Goal: Task Accomplishment & Management: Complete application form

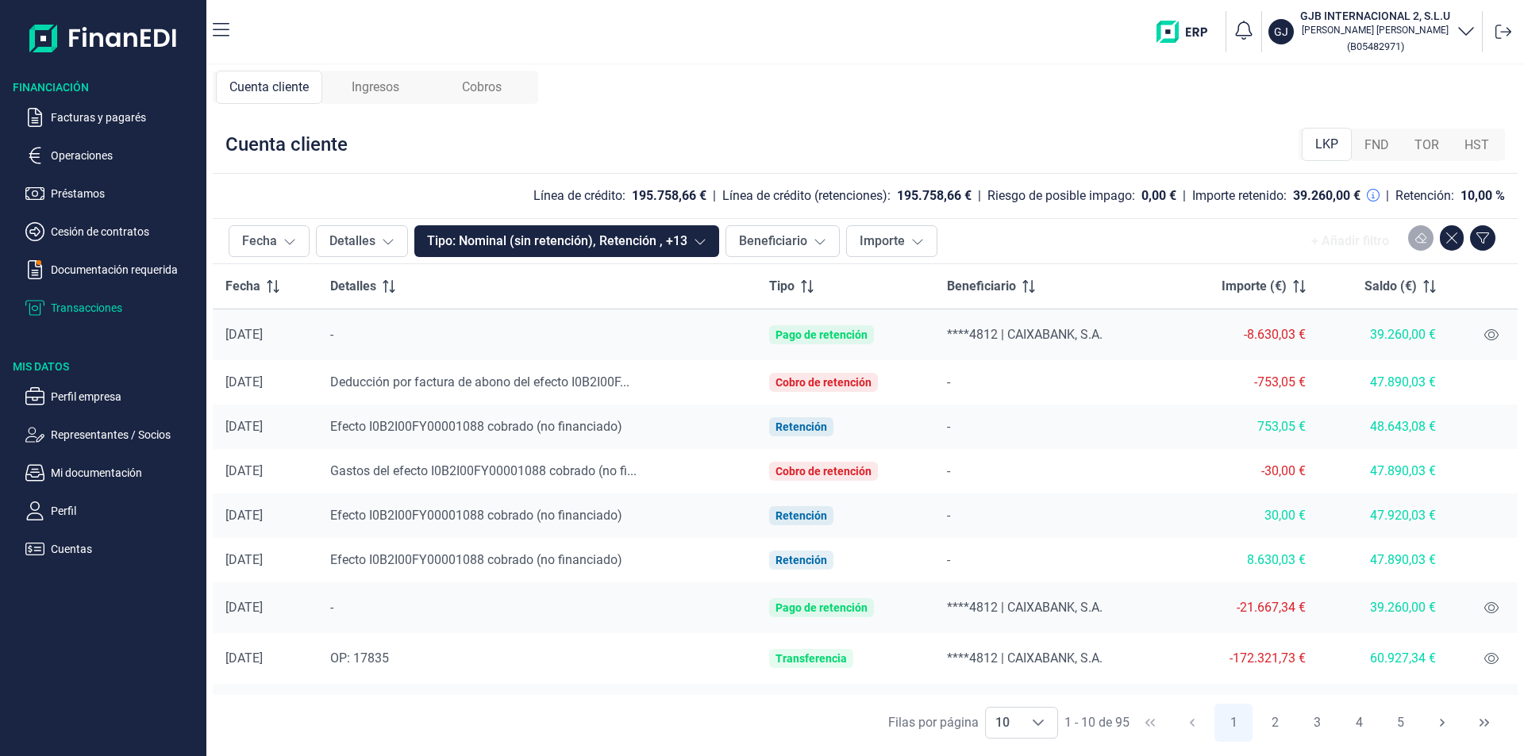
click at [363, 96] on span "Ingresos" at bounding box center [376, 87] width 48 height 19
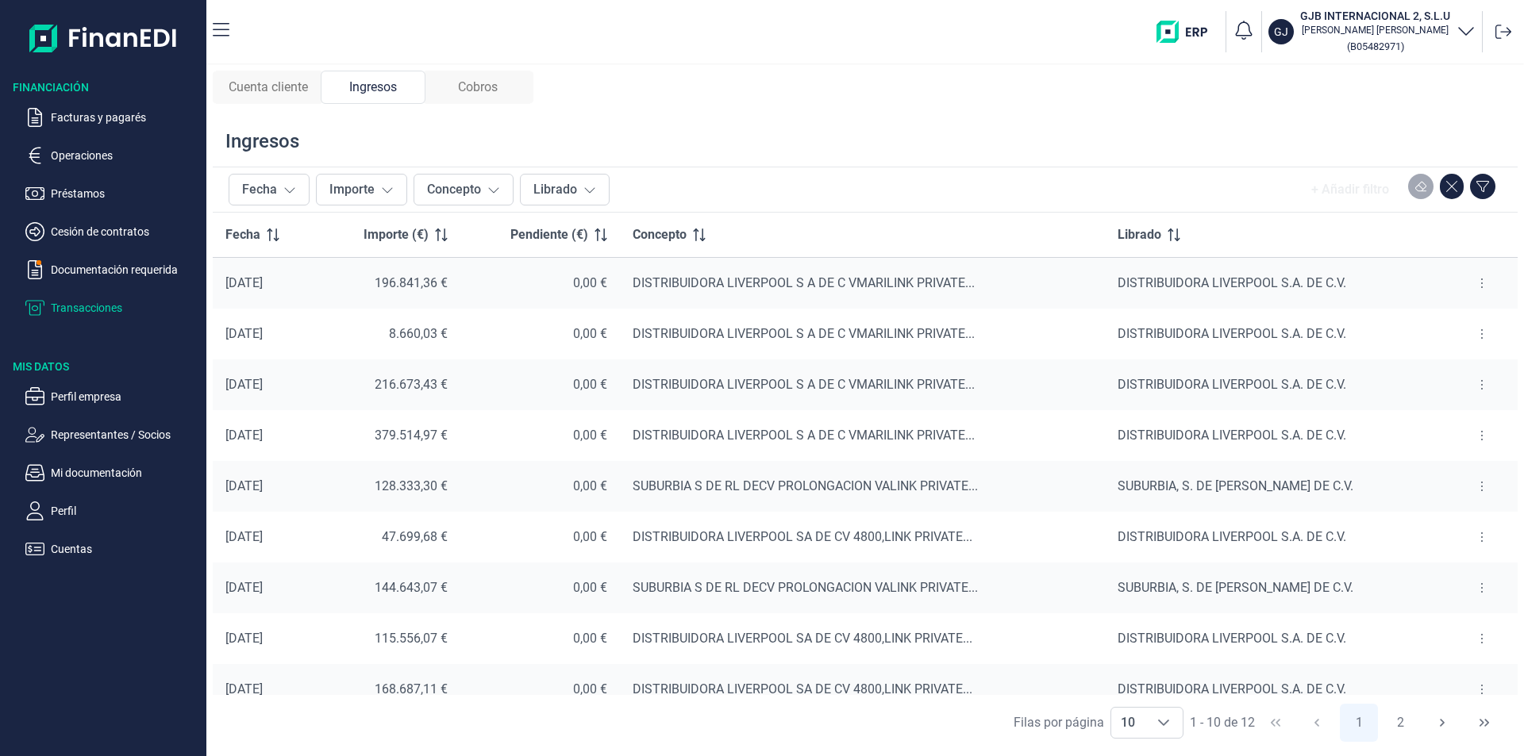
click at [471, 85] on span "Cobros" at bounding box center [478, 87] width 40 height 19
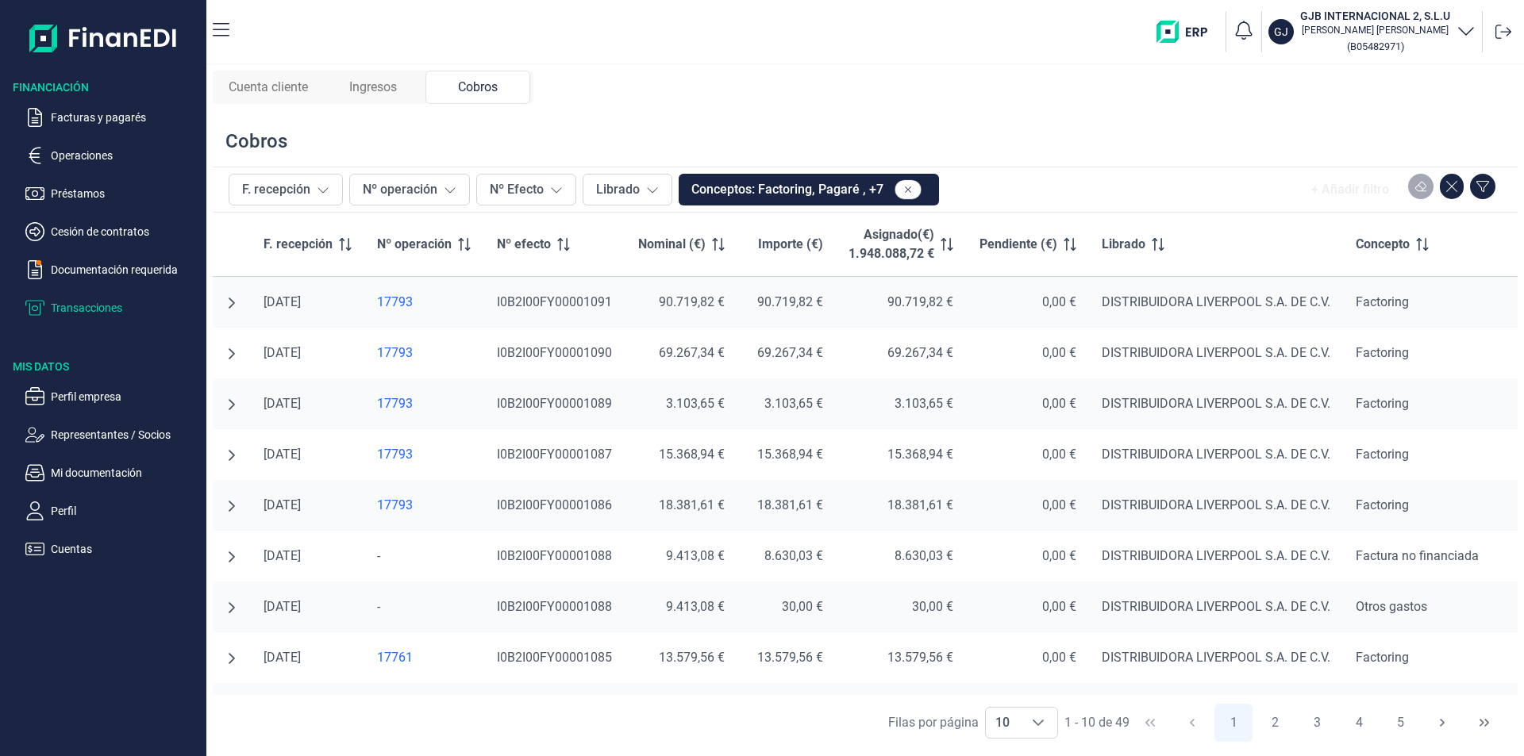
click at [367, 90] on span "Ingresos" at bounding box center [373, 87] width 48 height 19
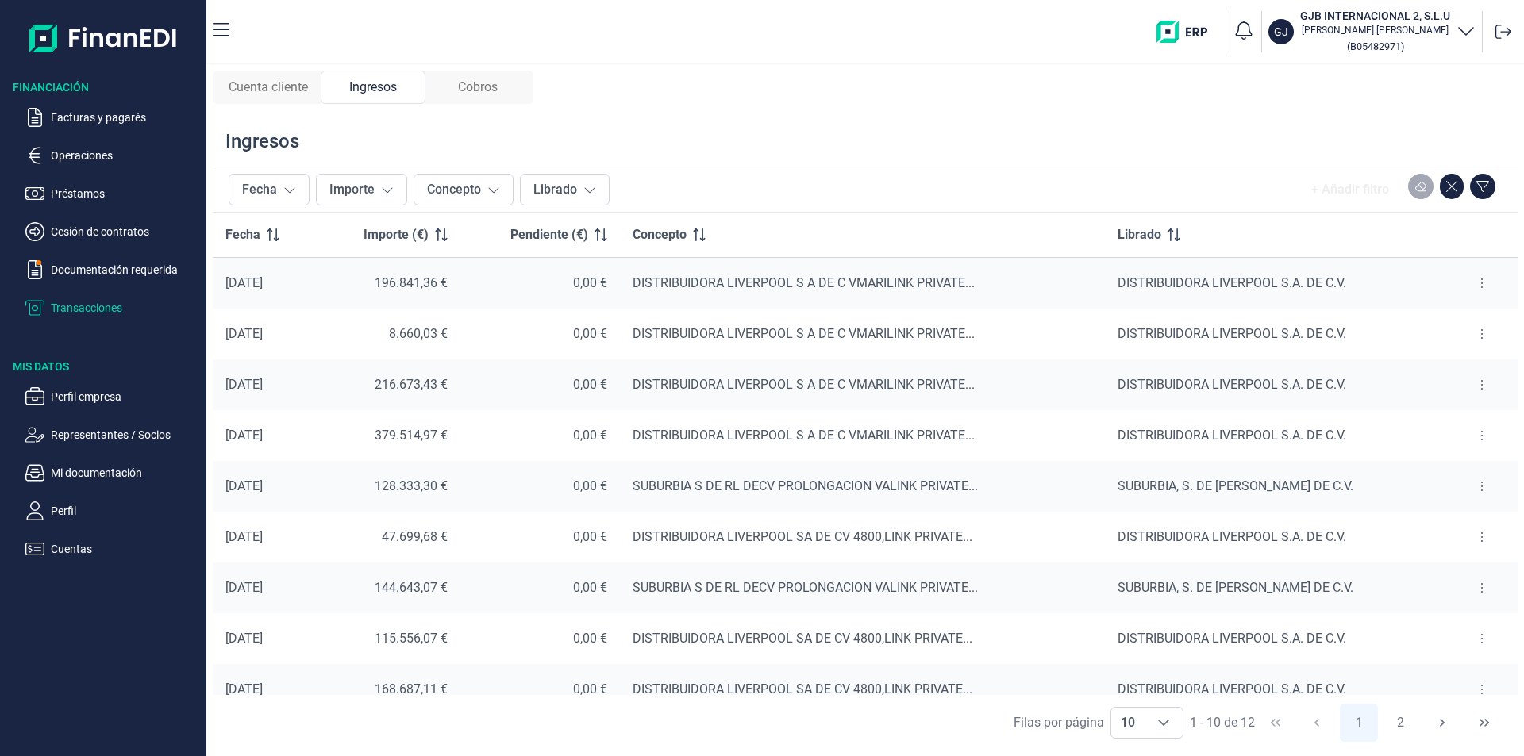
click at [273, 83] on span "Cuenta cliente" at bounding box center [268, 87] width 79 height 19
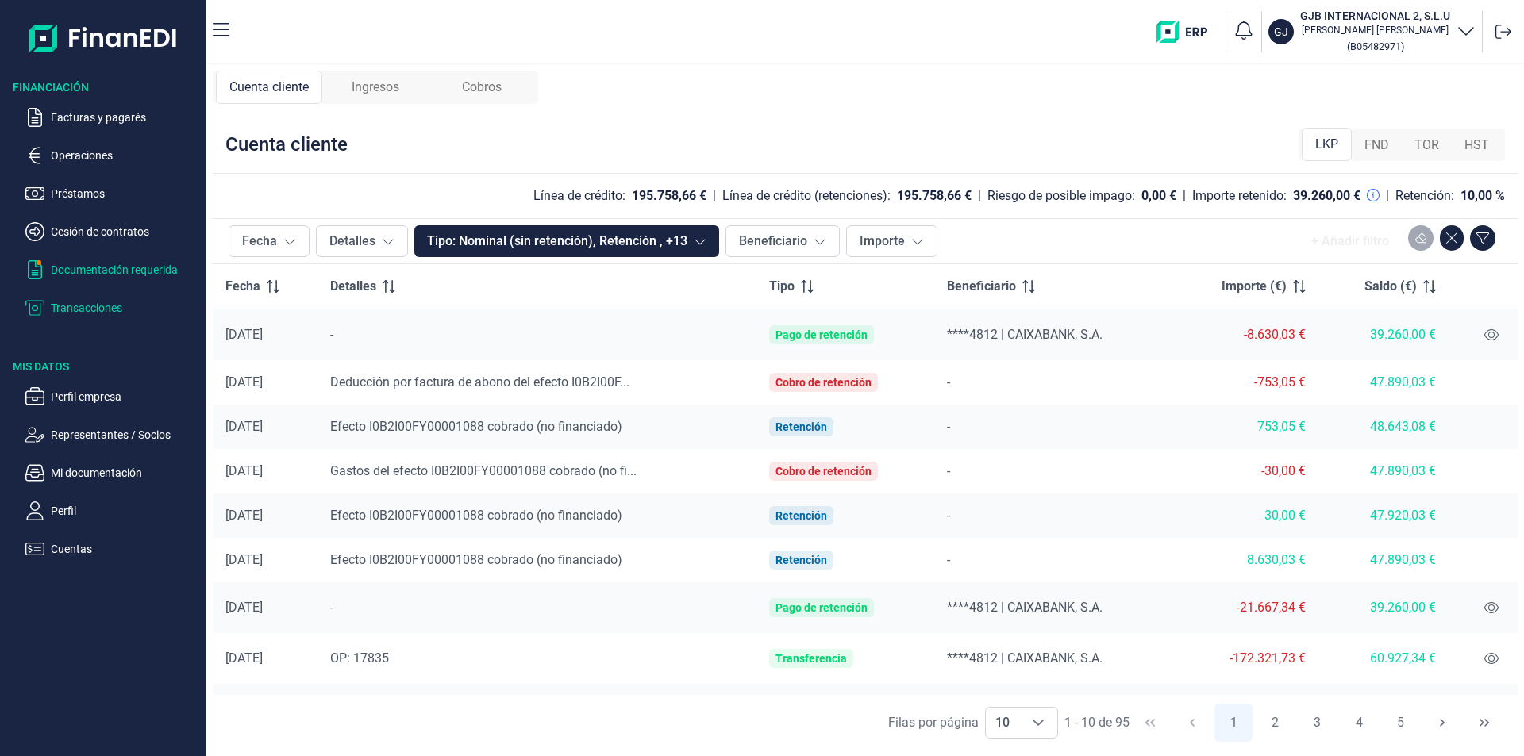
click at [137, 268] on p "Documentación requerida" at bounding box center [125, 269] width 149 height 19
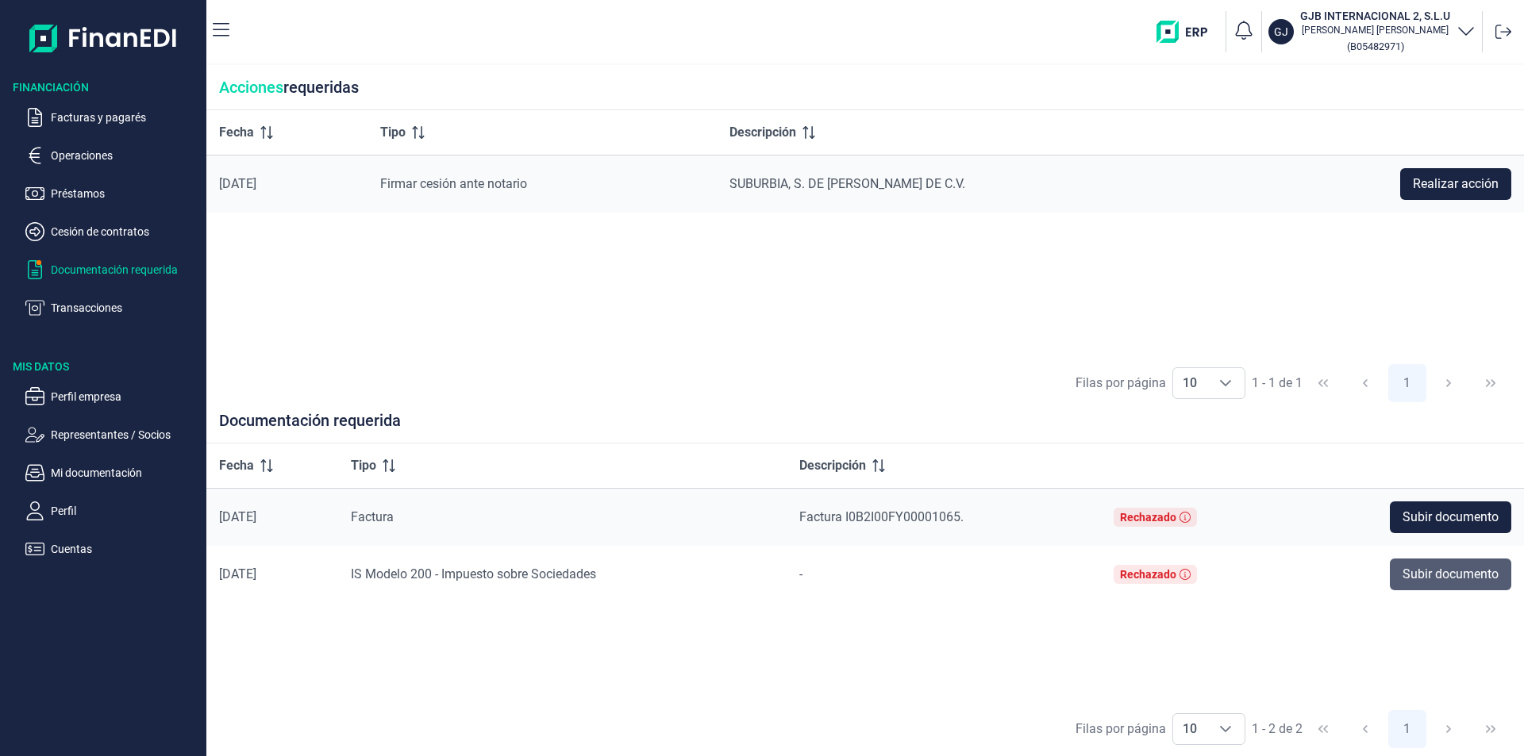
click at [1425, 578] on span "Subir documento" at bounding box center [1451, 574] width 96 height 19
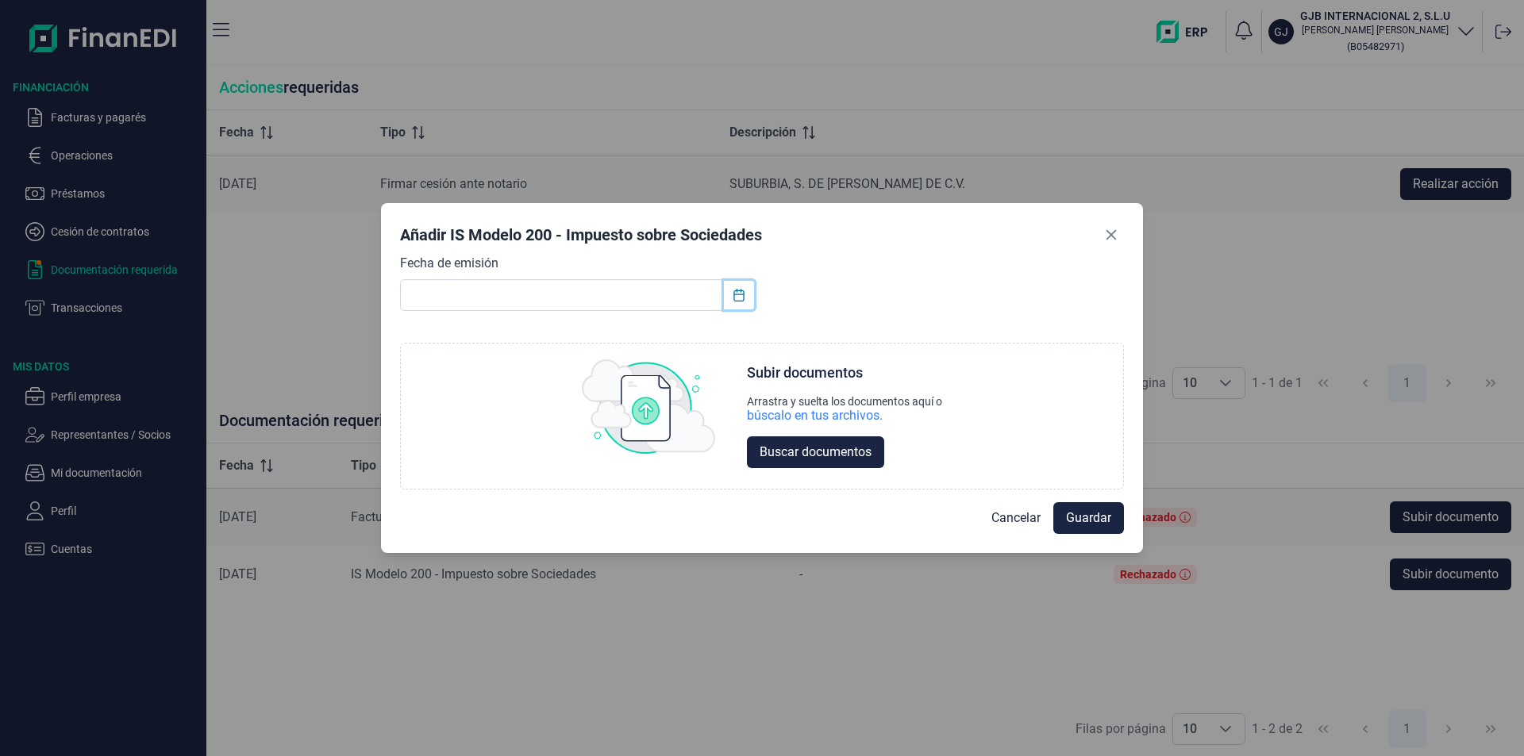
click at [740, 294] on icon "Choose Date" at bounding box center [738, 295] width 10 height 13
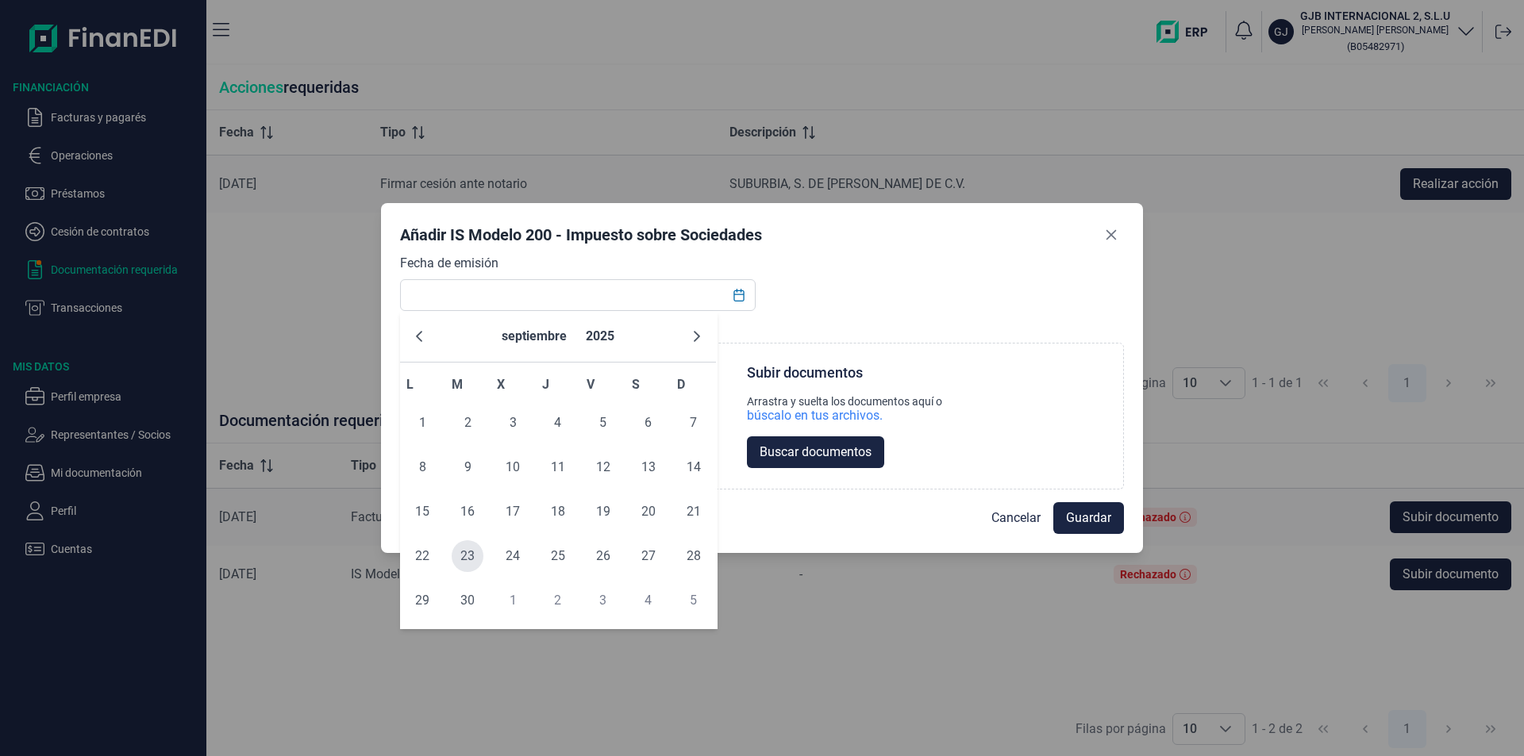
click at [468, 552] on span "23" at bounding box center [468, 557] width 32 height 32
type input "23/09/2025"
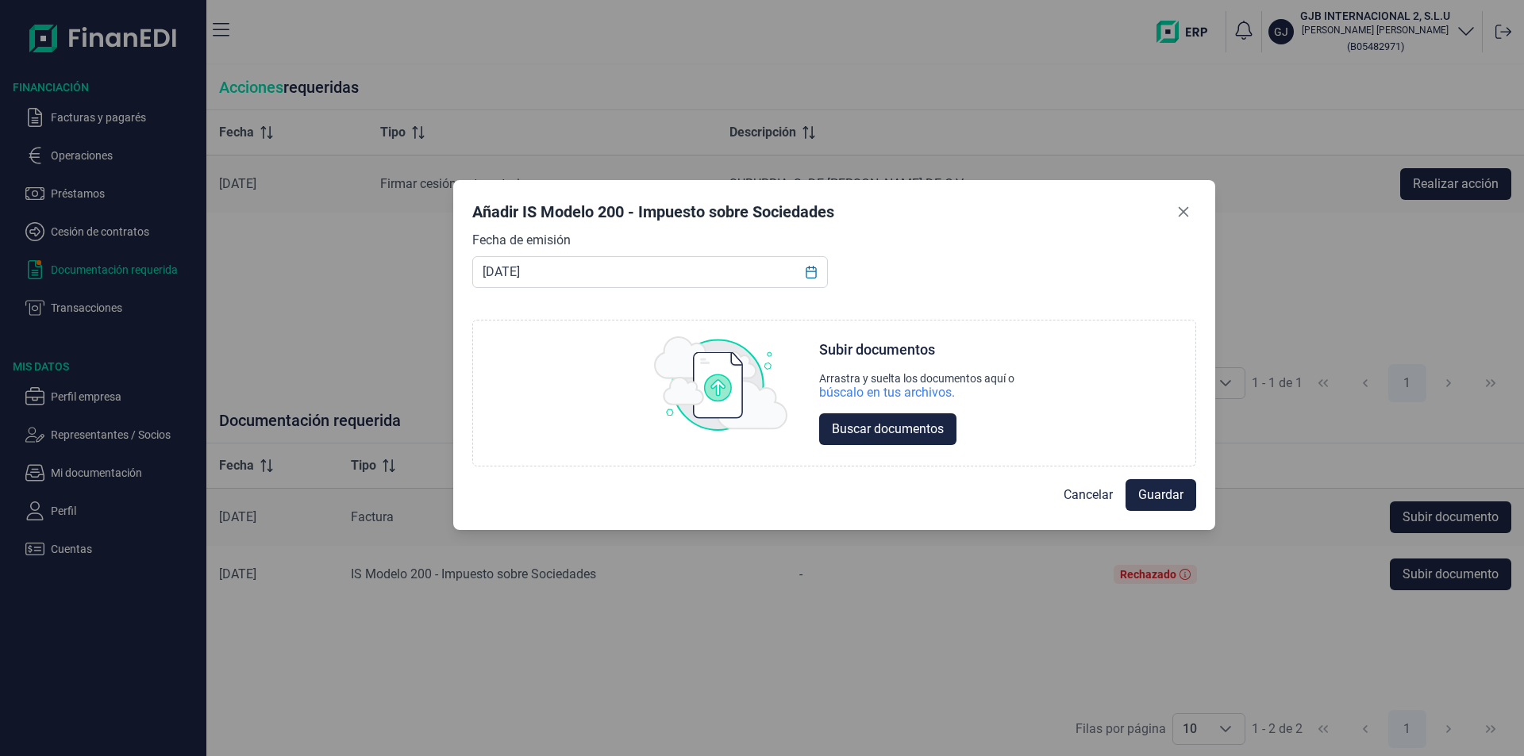
drag, startPoint x: 883, startPoint y: 250, endPoint x: 1083, endPoint y: 173, distance: 215.1
click at [1083, 199] on div "Añadir IS Modelo 200 - Impuesto sobre Sociedades" at bounding box center [834, 215] width 724 height 32
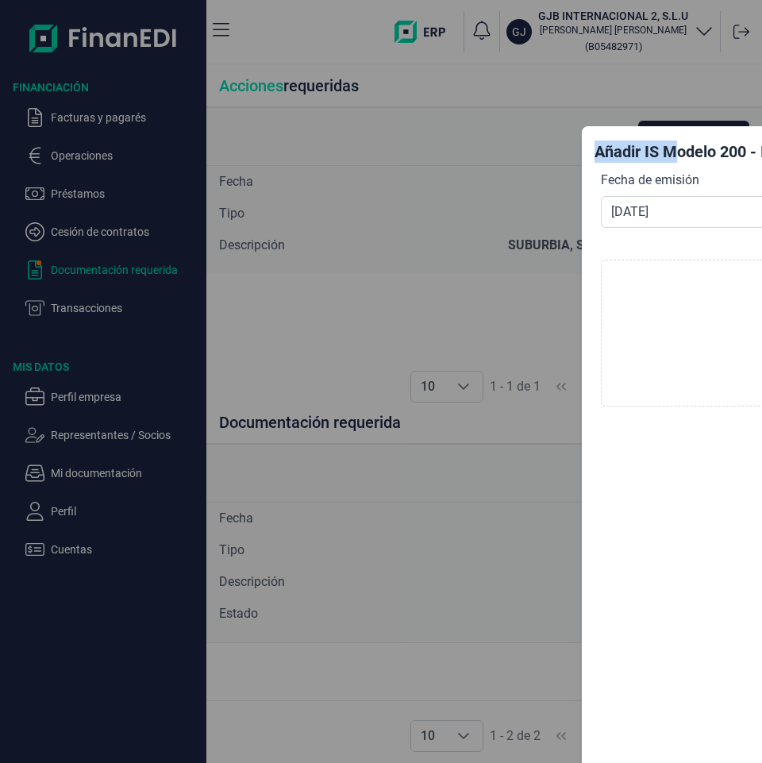
drag, startPoint x: 675, startPoint y: 137, endPoint x: 433, endPoint y: 148, distance: 242.4
click at [433, 148] on div "Añadir IS Modelo 200 - Impuesto sobre Sociedades Fecha de emisión 23/09/2025 Ch…" at bounding box center [381, 381] width 762 height 763
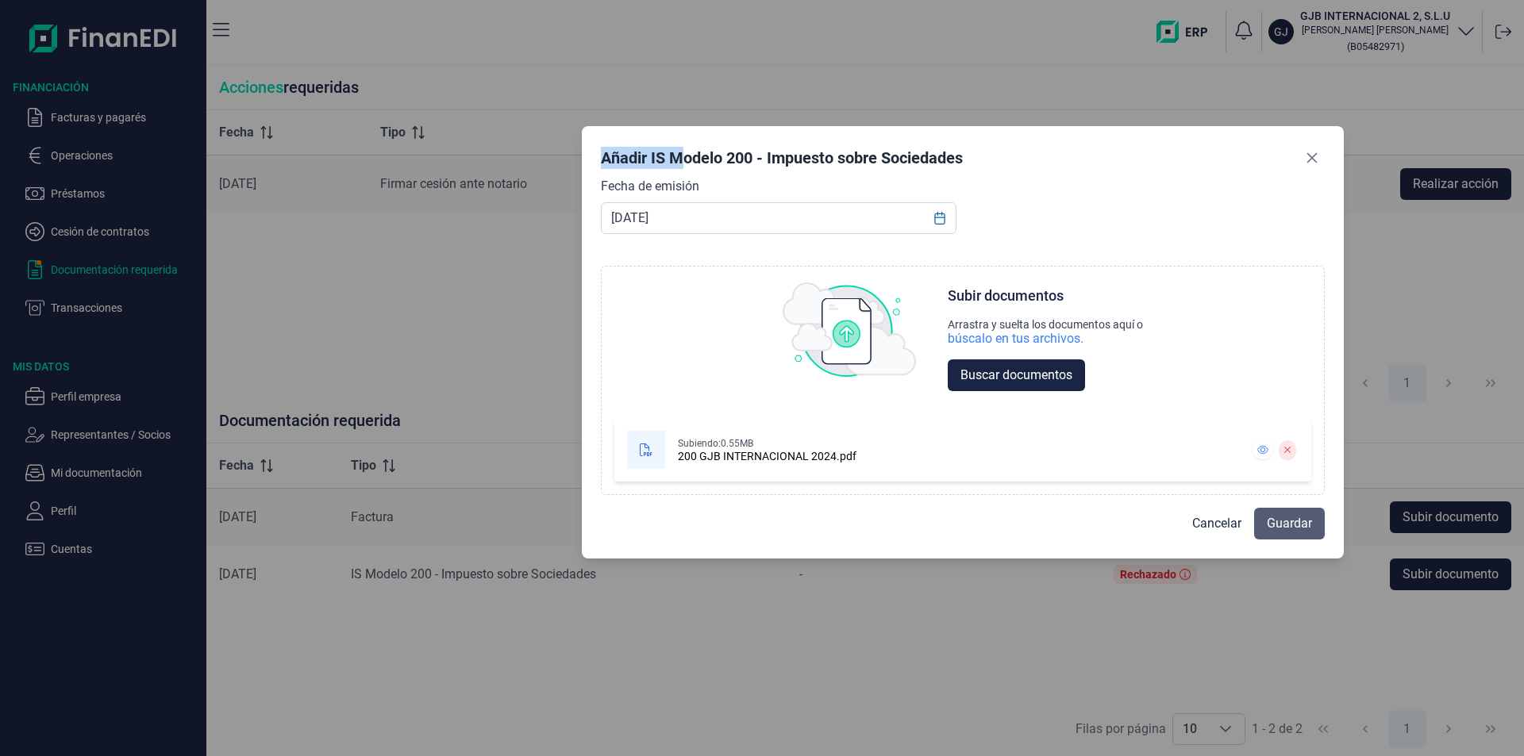
click at [1287, 522] on span "Guardar" at bounding box center [1289, 523] width 45 height 19
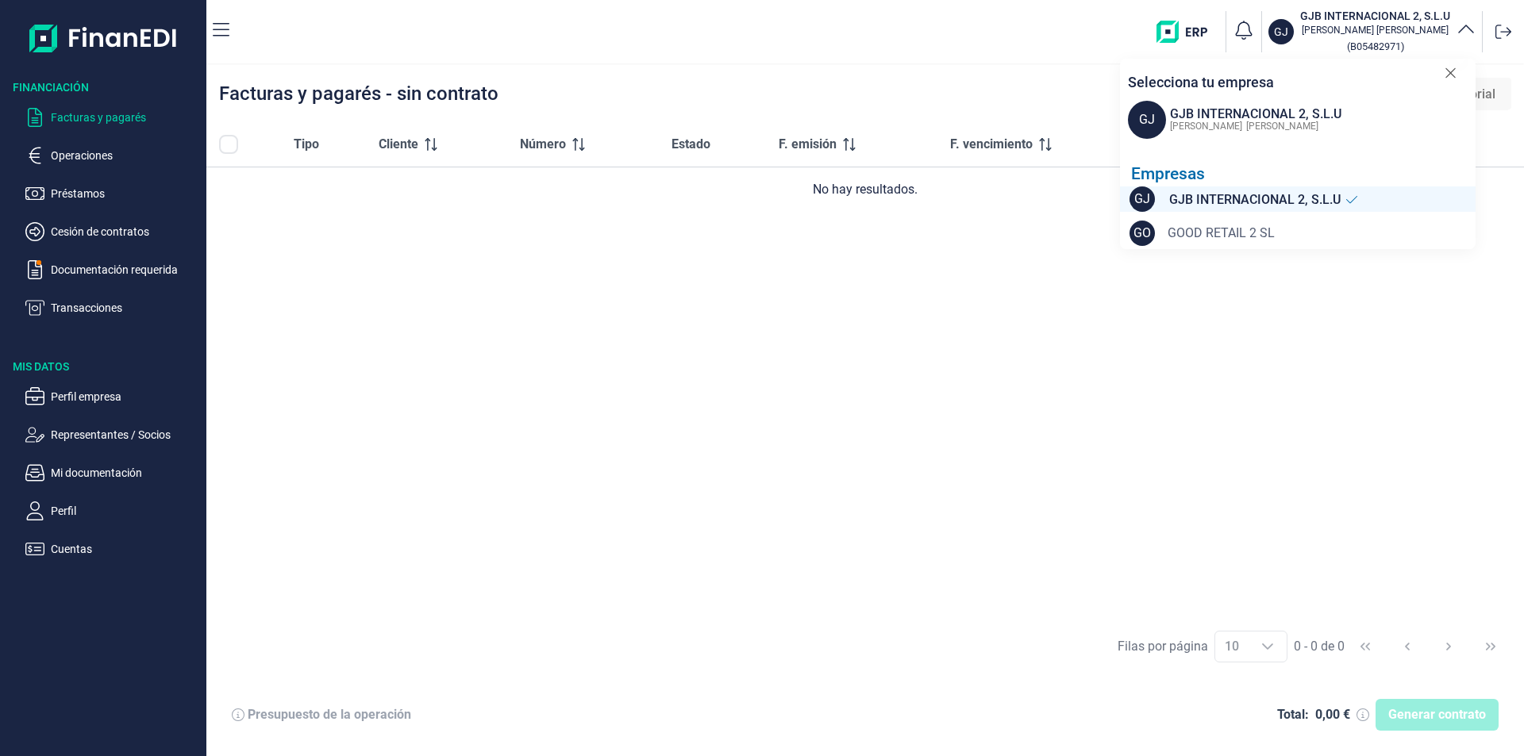
click at [1222, 234] on span "GOOD RETAIL 2 SL" at bounding box center [1221, 233] width 107 height 19
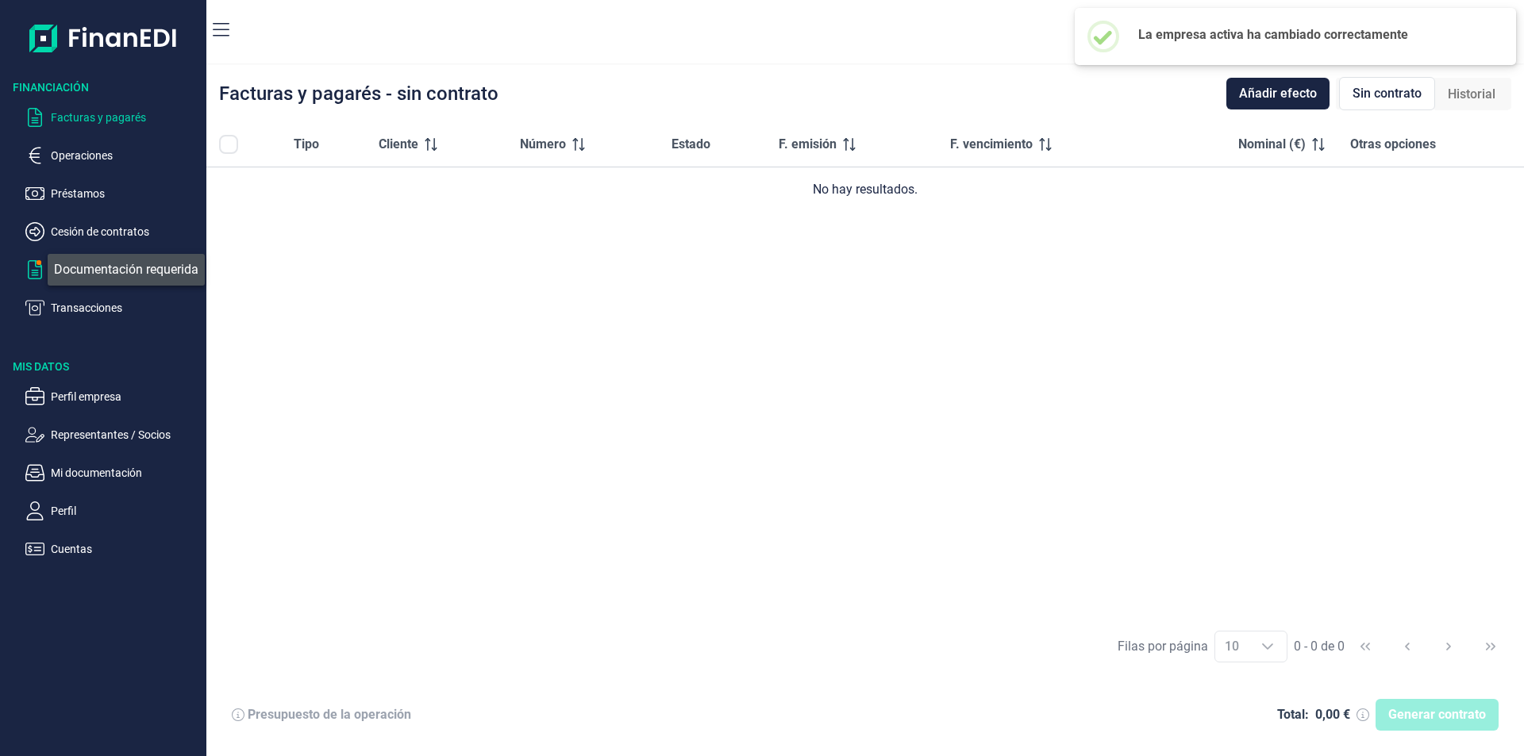
click at [39, 271] on icon "button" at bounding box center [34, 269] width 19 height 19
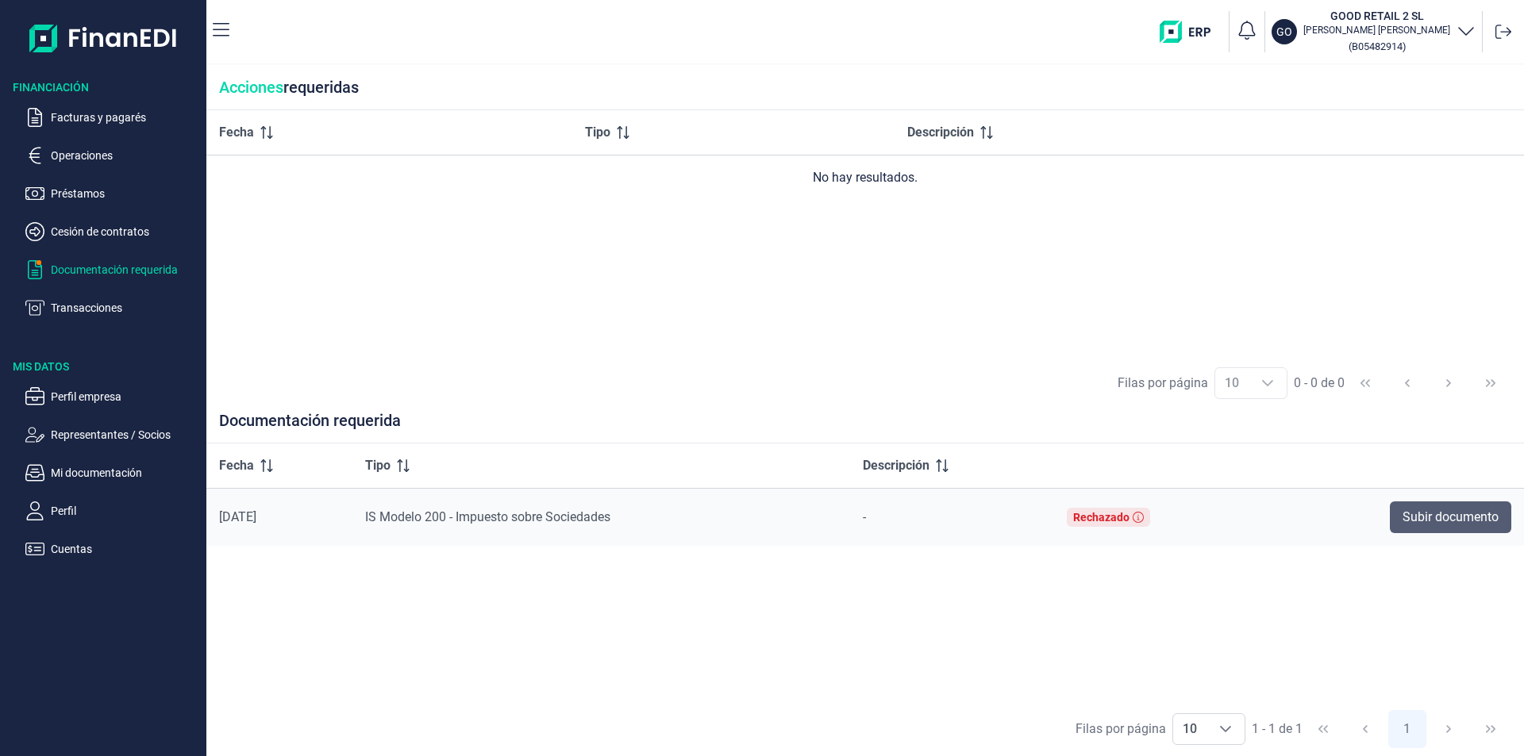
click at [1463, 526] on span "Subir documento" at bounding box center [1451, 517] width 96 height 19
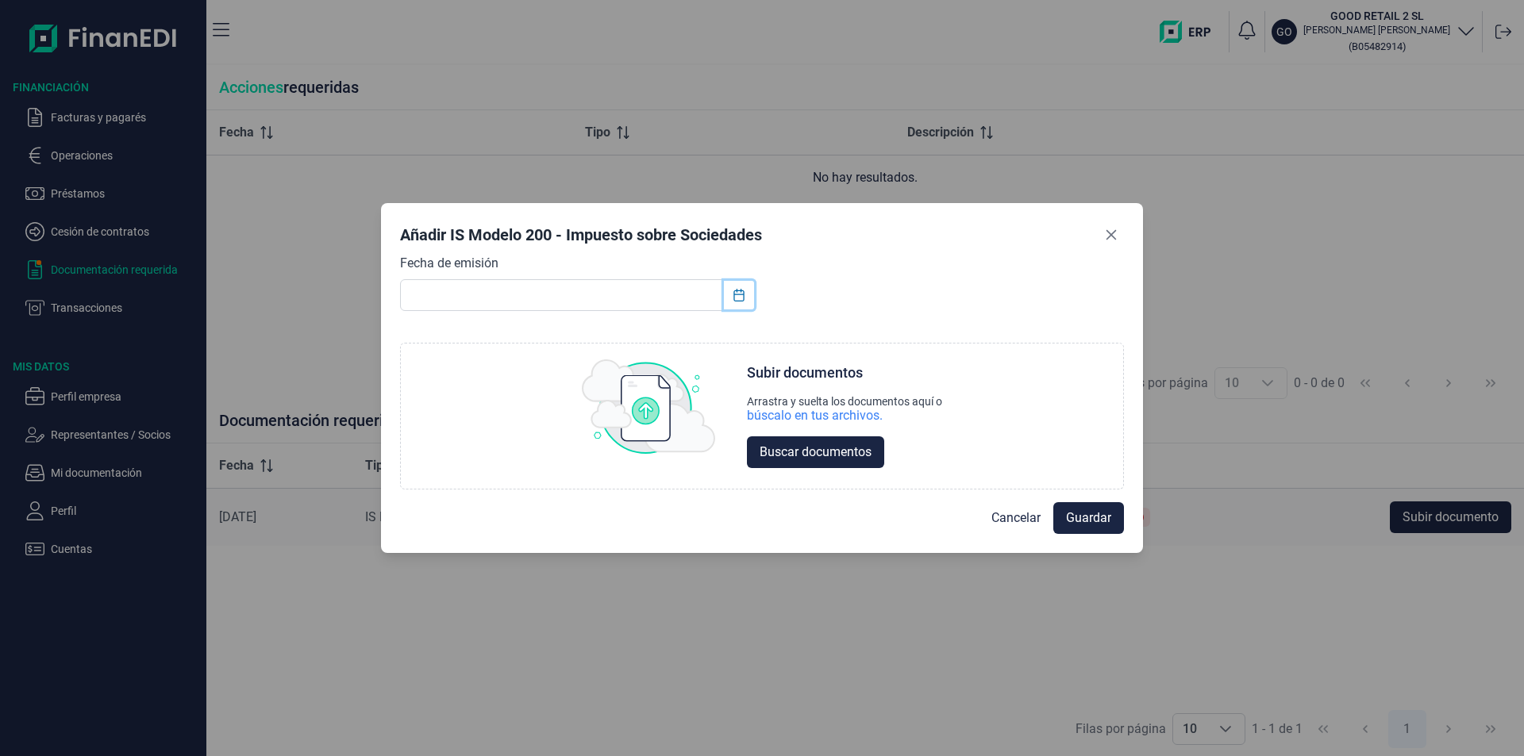
click at [740, 300] on icon "Choose Date" at bounding box center [739, 295] width 13 height 13
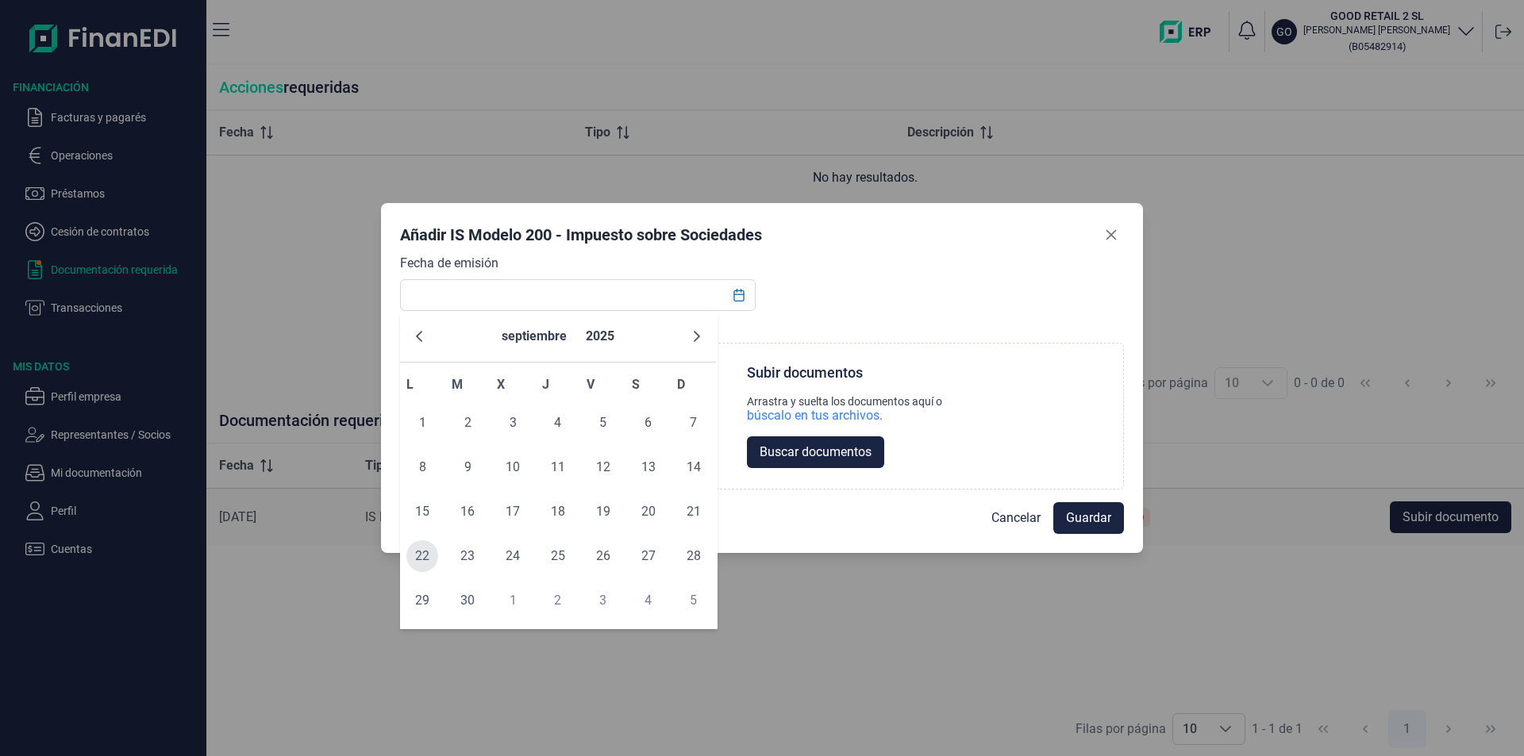
click at [422, 560] on span "22" at bounding box center [422, 557] width 32 height 32
type input "[DATE]"
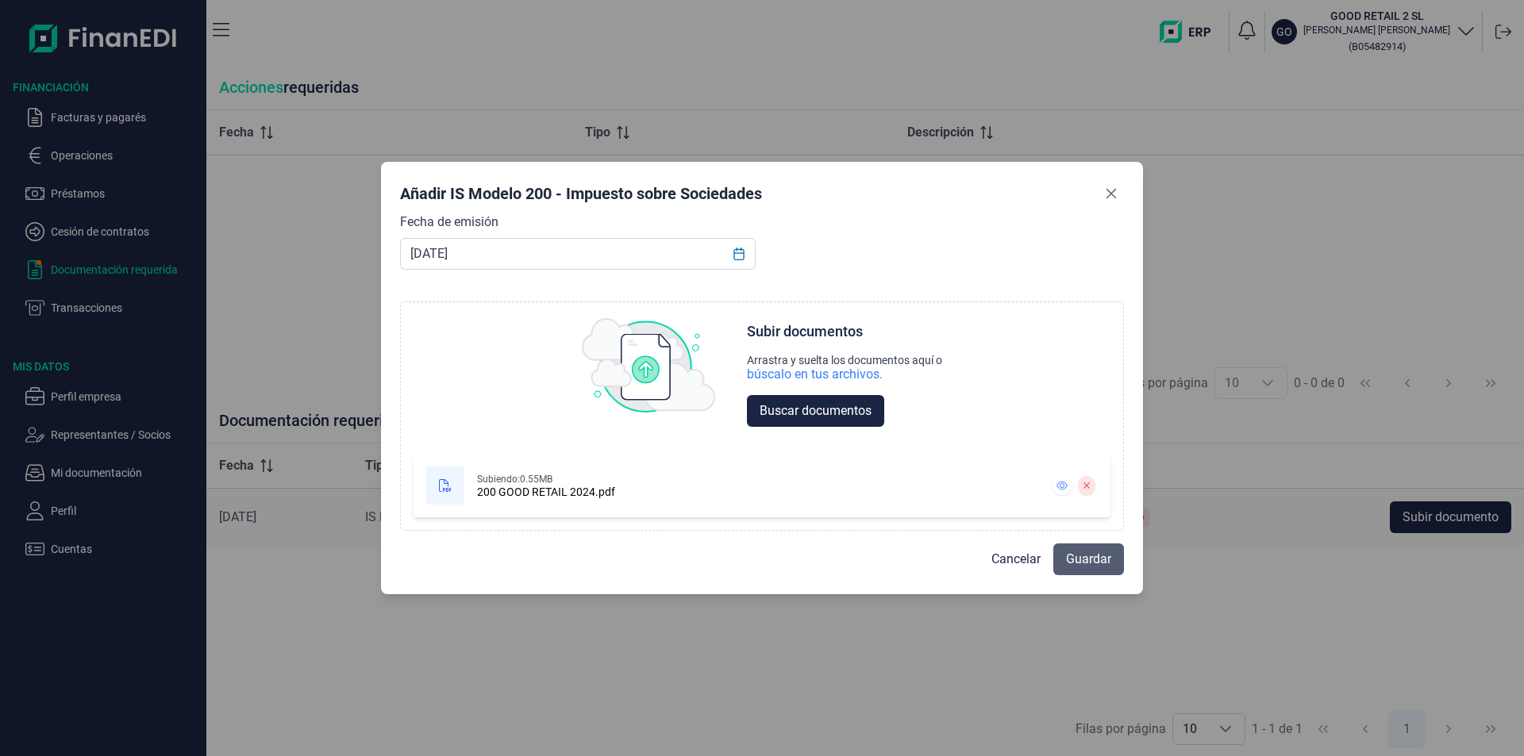
click at [1072, 564] on span "Guardar" at bounding box center [1088, 559] width 45 height 19
